Goal: Transaction & Acquisition: Book appointment/travel/reservation

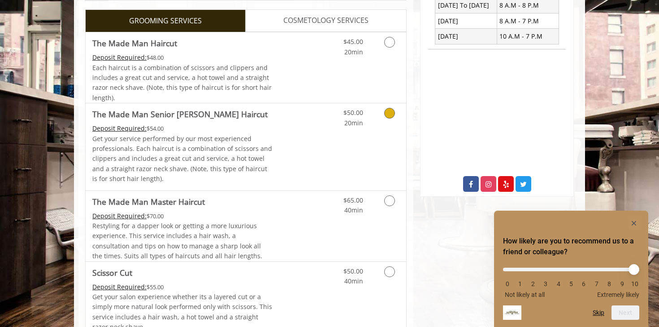
scroll to position [264, 0]
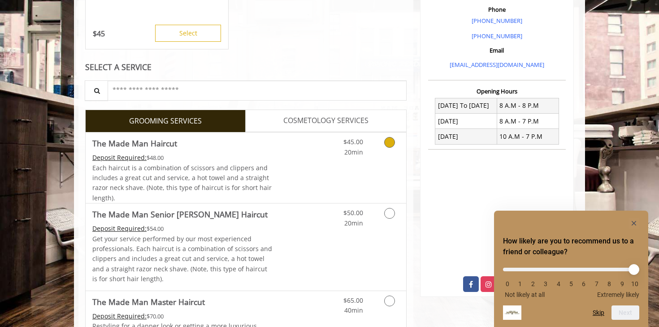
click at [225, 177] on span "Each haircut is a combination of scissors and clippers and includes a great cut…" at bounding box center [181, 182] width 179 height 39
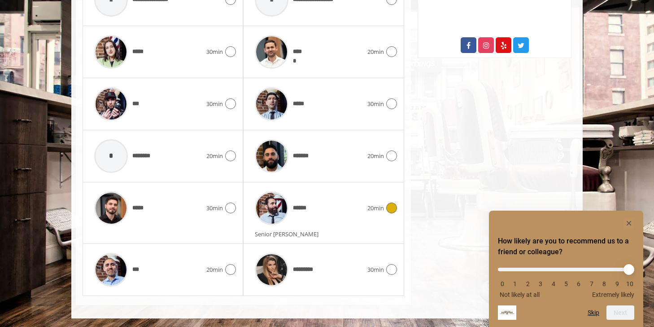
scroll to position [271, 0]
